Goal: Task Accomplishment & Management: Use online tool/utility

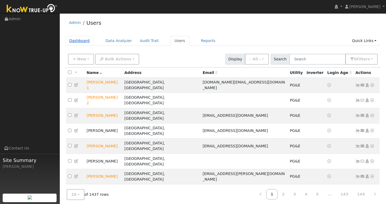
click at [83, 40] on link "Dashboard" at bounding box center [79, 41] width 28 height 10
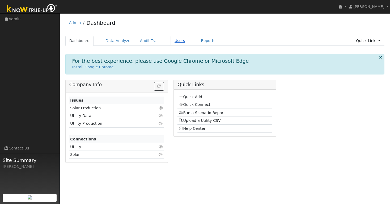
click at [175, 41] on link "Users" at bounding box center [180, 41] width 19 height 10
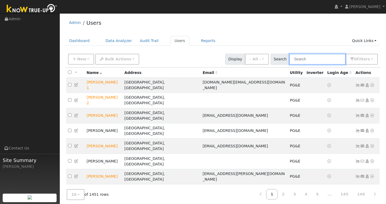
click at [306, 61] on input "text" at bounding box center [317, 59] width 56 height 11
paste input "Jill Holzapple"
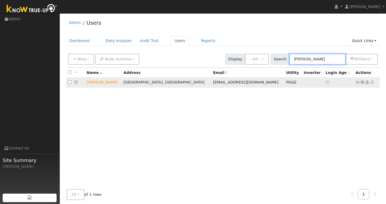
type input "Jill Holzapple"
click at [359, 84] on icon at bounding box center [358, 82] width 5 height 4
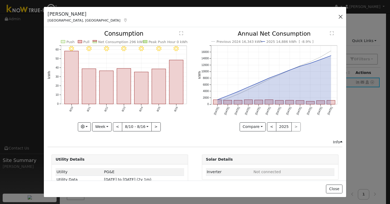
click at [340, 17] on button "button" at bounding box center [340, 16] width 7 height 7
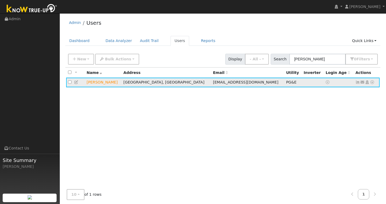
click at [372, 83] on icon at bounding box center [372, 82] width 5 height 4
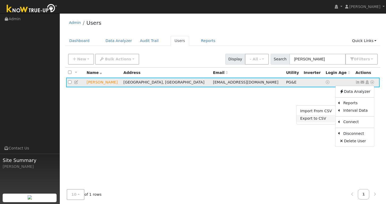
click at [319, 120] on link "Export to CSV" at bounding box center [316, 118] width 39 height 7
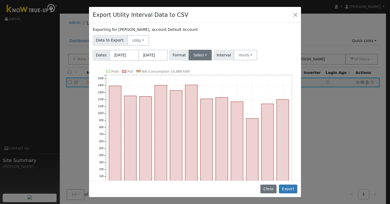
click at [207, 54] on button "Select" at bounding box center [200, 55] width 23 height 11
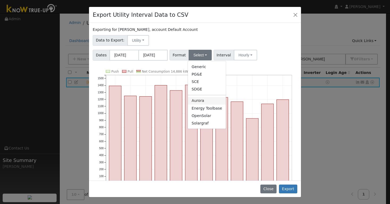
click at [205, 102] on link "Aurora" at bounding box center [207, 100] width 38 height 7
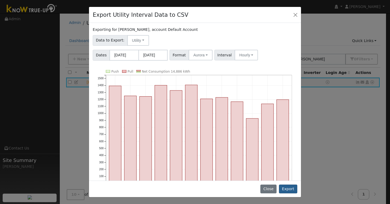
click at [292, 189] on button "Export" at bounding box center [288, 188] width 18 height 9
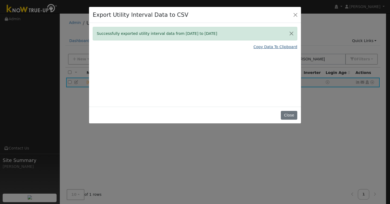
click at [276, 47] on link "Copy Data To Clipboard" at bounding box center [276, 47] width 44 height 6
